Goal: Task Accomplishment & Management: Use online tool/utility

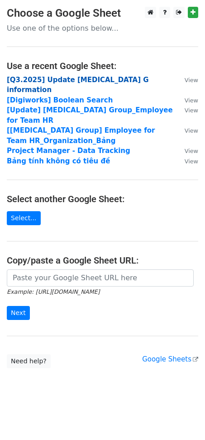
click at [35, 79] on strong "[Q3.2025] Update BSS G information" at bounding box center [78, 85] width 142 height 19
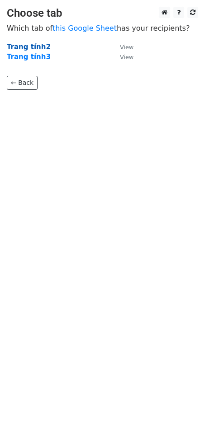
click at [31, 46] on strong "Trang tính2" at bounding box center [29, 47] width 44 height 8
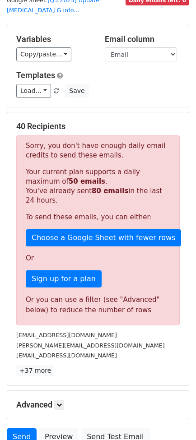
scroll to position [34, 0]
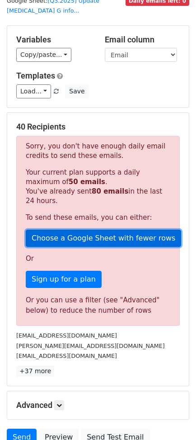
click at [62, 230] on link "Choose a Google Sheet with fewer rows" at bounding box center [103, 238] width 155 height 17
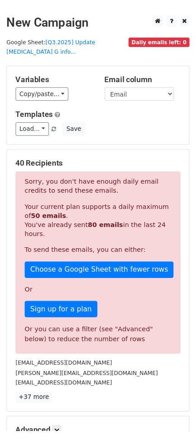
scroll to position [33, 0]
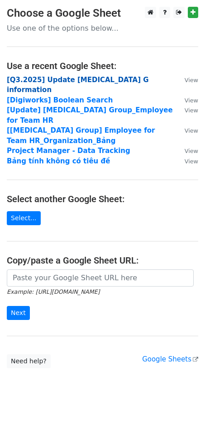
drag, startPoint x: 0, startPoint y: 0, endPoint x: 78, endPoint y: 83, distance: 113.8
click at [78, 83] on strong "[Q3.2025] Update [MEDICAL_DATA] G information" at bounding box center [78, 85] width 142 height 19
click at [76, 81] on strong "[Q3.2025] Update [MEDICAL_DATA] G information" at bounding box center [78, 85] width 142 height 19
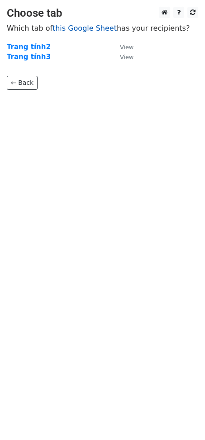
click at [71, 30] on link "this Google Sheet" at bounding box center [84, 28] width 64 height 9
